Goal: Task Accomplishment & Management: Use online tool/utility

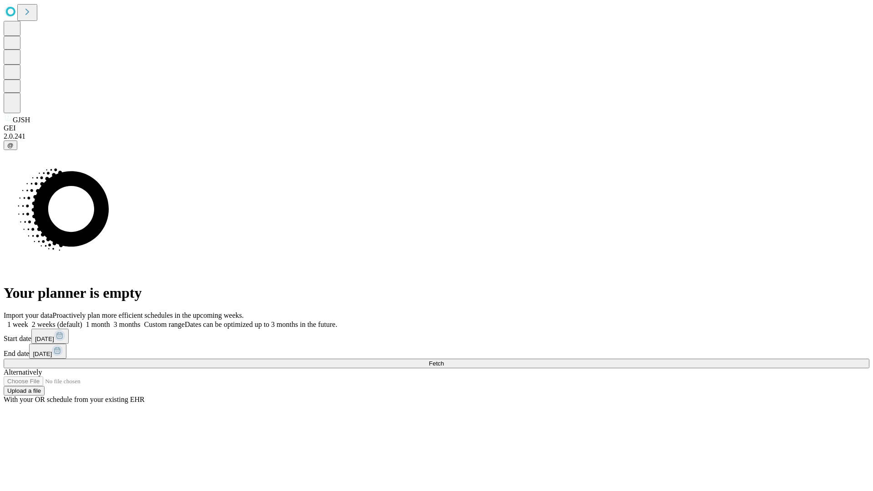
click at [444, 360] on span "Fetch" at bounding box center [436, 363] width 15 height 7
